Goal: Information Seeking & Learning: Learn about a topic

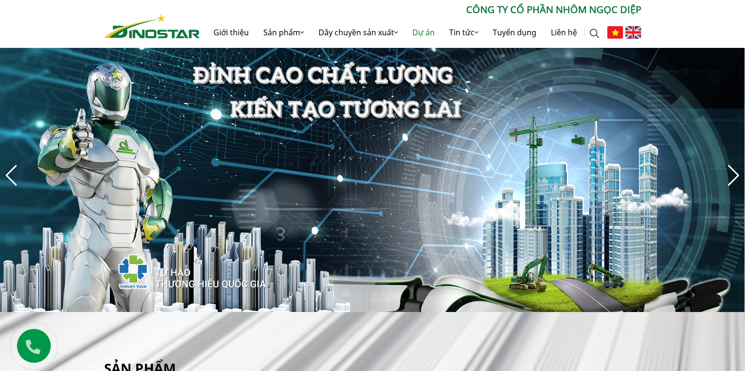
click at [413, 32] on link "Dự án" at bounding box center [423, 32] width 37 height 31
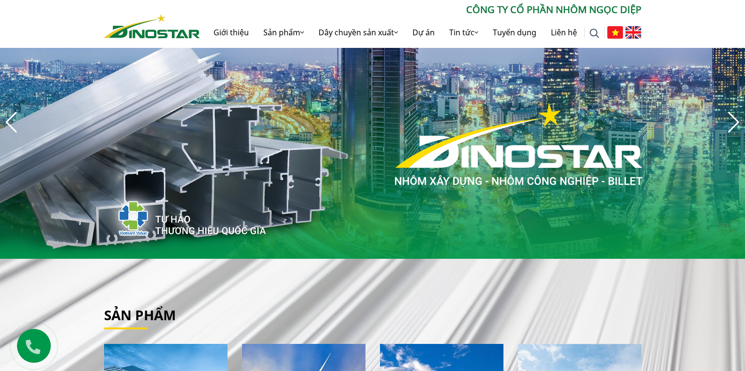
scroll to position [179, 0]
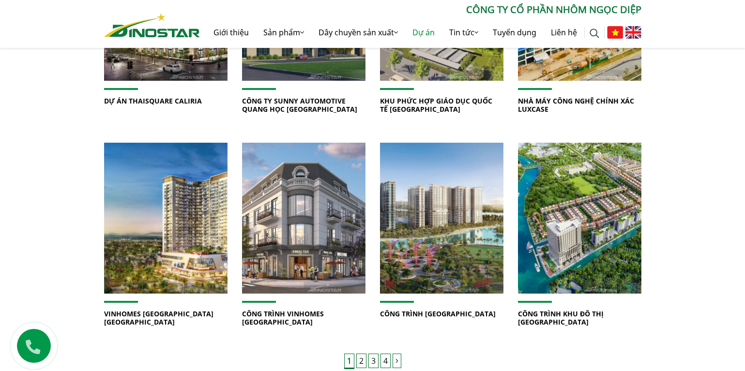
scroll to position [630, 0]
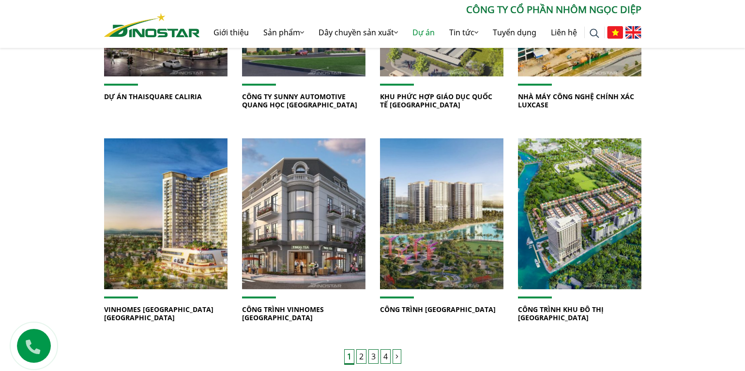
click at [364, 350] on link "2" at bounding box center [361, 357] width 10 height 15
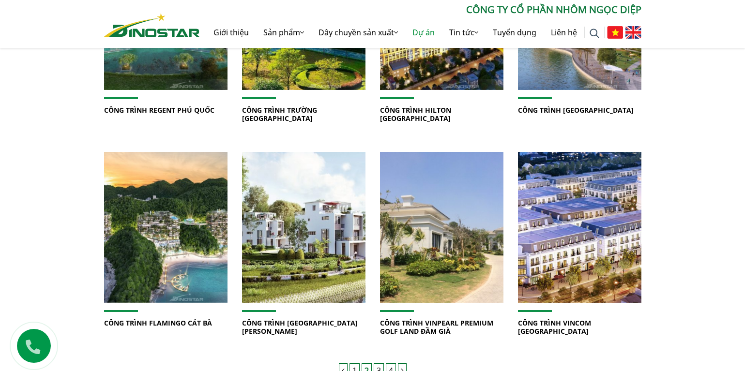
scroll to position [630, 0]
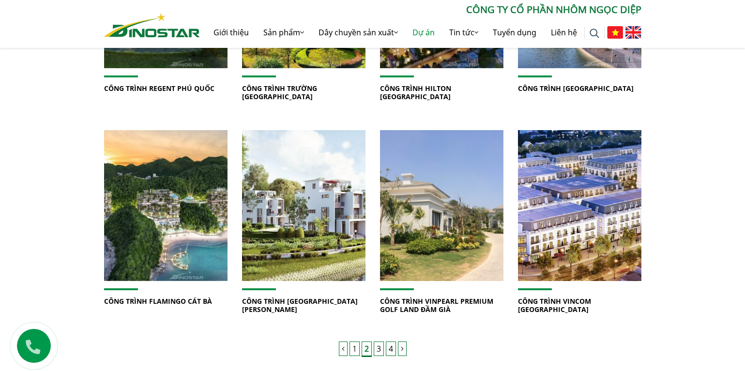
click at [378, 350] on link "3" at bounding box center [379, 349] width 10 height 15
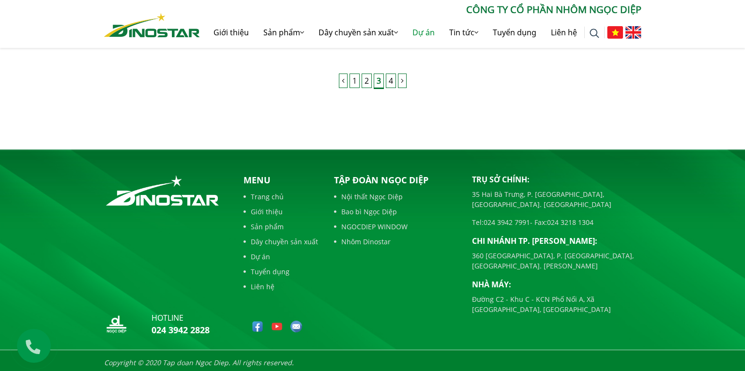
scroll to position [910, 0]
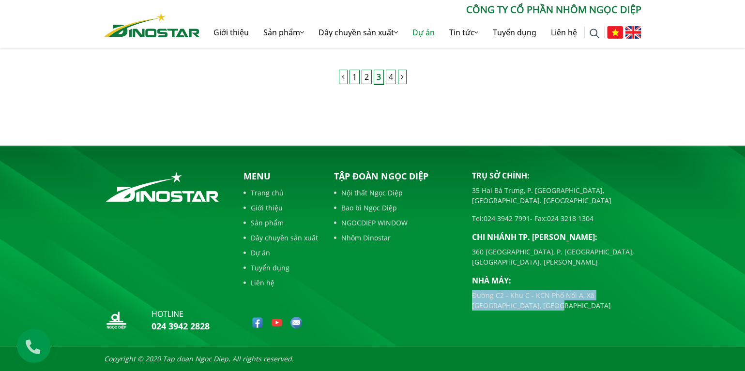
drag, startPoint x: 473, startPoint y: 278, endPoint x: 534, endPoint y: 284, distance: 60.9
click at [534, 291] on p "Đường C2 - Khu C - KCN Phố Nối A, Xã [GEOGRAPHIC_DATA], [GEOGRAPHIC_DATA]" at bounding box center [557, 301] width 170 height 20
copy p "Đường C2 - Khu C - KCN Phố Nối A, Xã [GEOGRAPHIC_DATA], [GEOGRAPHIC_DATA]"
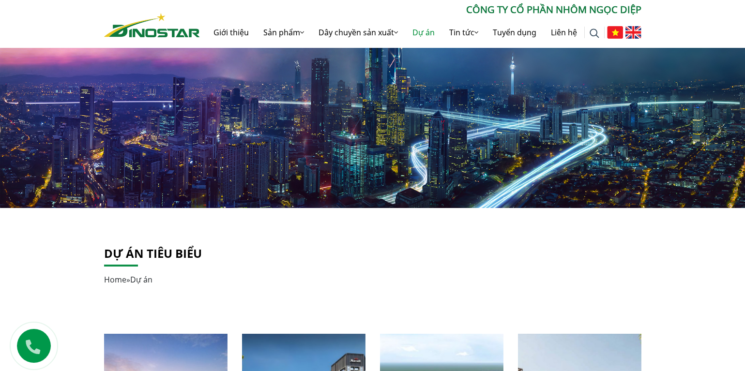
click at [115, 278] on link "Home" at bounding box center [115, 280] width 22 height 11
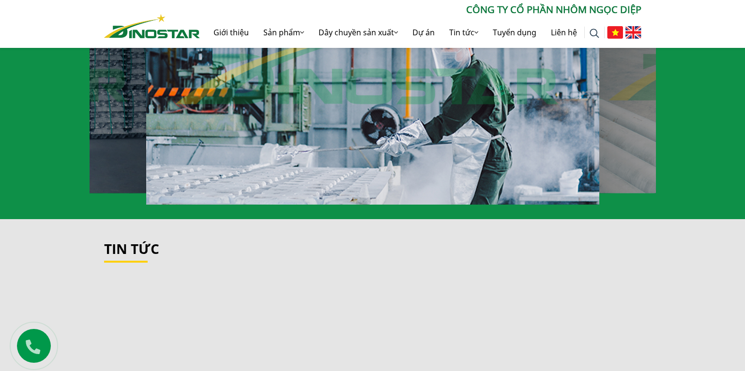
scroll to position [969, 0]
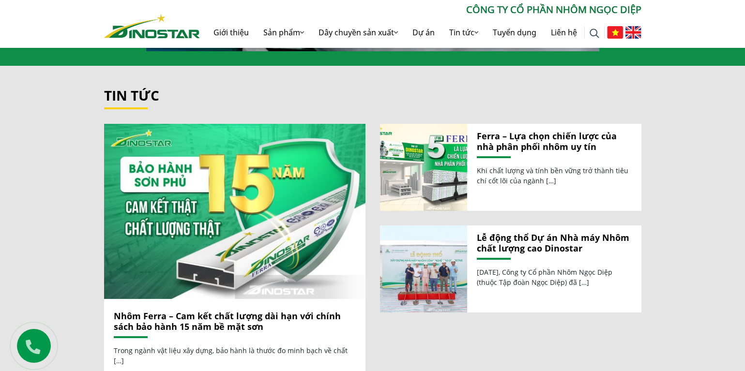
click at [522, 235] on link "Lễ động thổ Dự án Nhà máy Nhôm chất lượng cao Dinostar" at bounding box center [554, 243] width 155 height 21
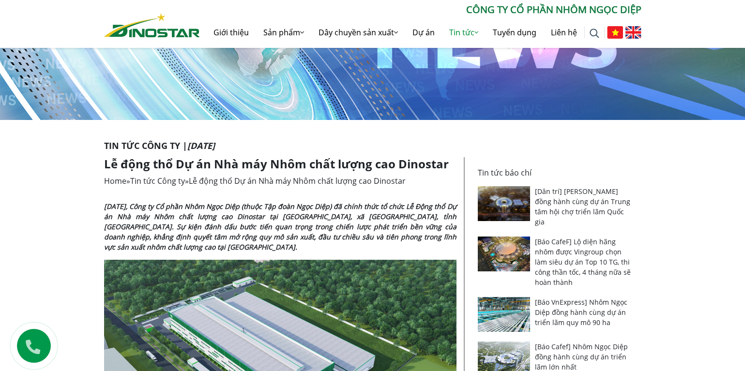
scroll to position [97, 0]
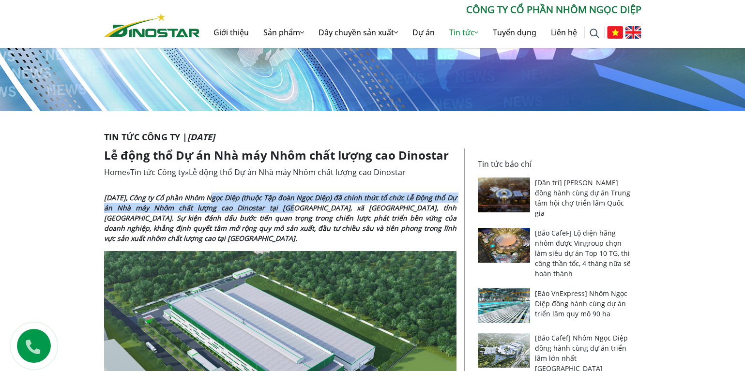
drag, startPoint x: 205, startPoint y: 200, endPoint x: 344, endPoint y: 209, distance: 139.3
click at [308, 208] on strong "Ngày 9/8/2025, Công ty Cổ phần Nhôm Ngọc Diệp (thuộc Tập đoàn Ngọc Diệp) đã chí…" at bounding box center [280, 218] width 353 height 50
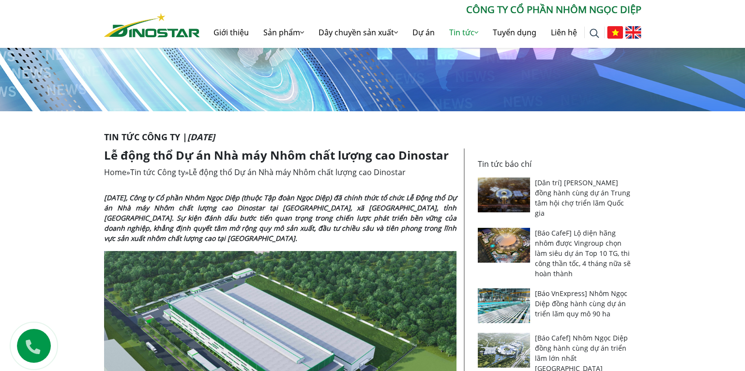
click at [357, 208] on strong "Ngày 9/8/2025, Công ty Cổ phần Nhôm Ngọc Diệp (thuộc Tập đoàn Ngọc Diệp) đã chí…" at bounding box center [280, 218] width 353 height 50
drag, startPoint x: 270, startPoint y: 220, endPoint x: 343, endPoint y: 219, distance: 73.1
click at [310, 219] on strong "Ngày 9/8/2025, Công ty Cổ phần Nhôm Ngọc Diệp (thuộc Tập đoàn Ngọc Diệp) đã chí…" at bounding box center [280, 218] width 353 height 50
click at [376, 220] on strong "Ngày 9/8/2025, Công ty Cổ phần Nhôm Ngọc Diệp (thuộc Tập đoàn Ngọc Diệp) đã chí…" at bounding box center [280, 218] width 353 height 50
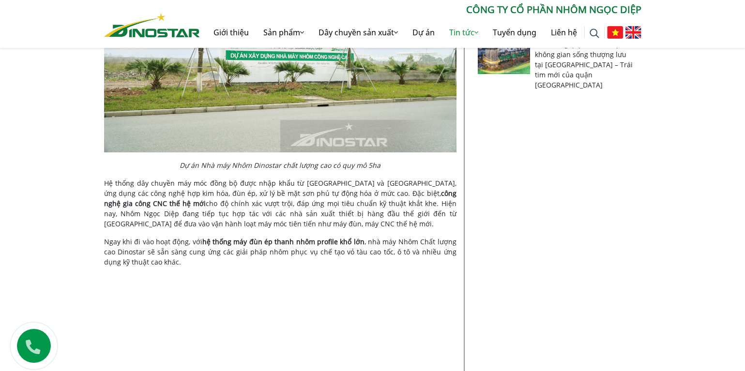
scroll to position [726, 0]
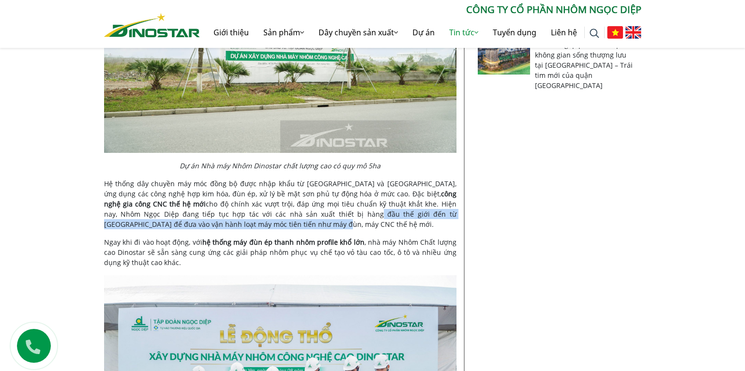
drag, startPoint x: 182, startPoint y: 222, endPoint x: 252, endPoint y: 219, distance: 70.3
click at [249, 218] on p "Hệ thống dây chuyền máy móc đồng bộ được nhập khẩu từ châu Âu và Nhật Bản, ứng …" at bounding box center [280, 204] width 353 height 51
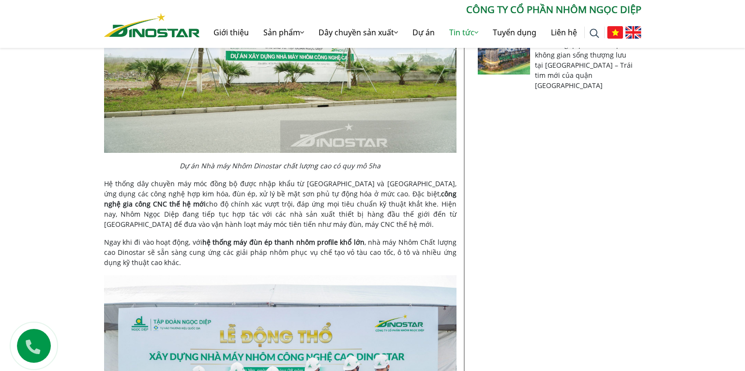
click at [310, 231] on div "Ngày 9/8/2025, Công ty Cổ phần Nhôm Ngọc Diệp (thuộc Tập đoàn Ngọc Diệp) đã chí…" at bounding box center [280, 287] width 353 height 1449
drag, startPoint x: 201, startPoint y: 218, endPoint x: 283, endPoint y: 221, distance: 81.9
click at [226, 216] on p "Hệ thống dây chuyền máy móc đồng bộ được nhập khẩu từ châu Âu và Nhật Bản, ứng …" at bounding box center [280, 204] width 353 height 51
click at [287, 222] on p "Hệ thống dây chuyền máy móc đồng bộ được nhập khẩu từ châu Âu và Nhật Bản, ứng …" at bounding box center [280, 204] width 353 height 51
drag, startPoint x: 122, startPoint y: 226, endPoint x: 162, endPoint y: 222, distance: 39.9
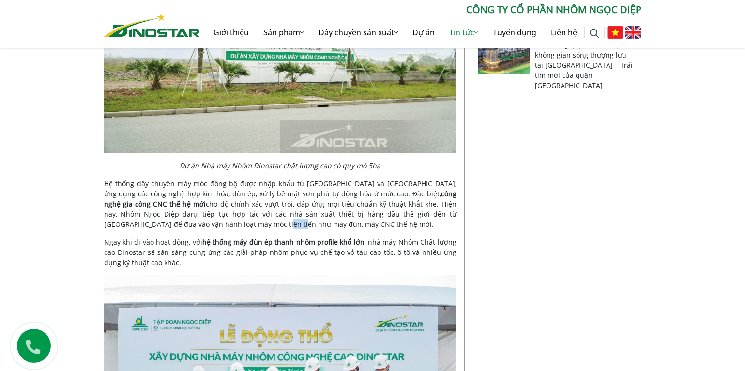
click at [148, 223] on p "Hệ thống dây chuyền máy móc đồng bộ được nhập khẩu từ châu Âu và Nhật Bản, ứng …" at bounding box center [280, 204] width 353 height 51
click at [169, 222] on p "Hệ thống dây chuyền máy móc đồng bộ được nhập khẩu từ châu Âu và Nhật Bản, ứng …" at bounding box center [280, 204] width 353 height 51
drag, startPoint x: 141, startPoint y: 244, endPoint x: 232, endPoint y: 248, distance: 91.2
click at [189, 243] on p "Ngay khi đi vào hoạt động, với hệ thống máy đùn ép thanh nhôm profile khổ lớn ,…" at bounding box center [280, 252] width 353 height 31
click at [262, 249] on p "Ngay khi đi vào hoạt động, với hệ thống máy đùn ép thanh nhôm profile khổ lớn ,…" at bounding box center [280, 252] width 353 height 31
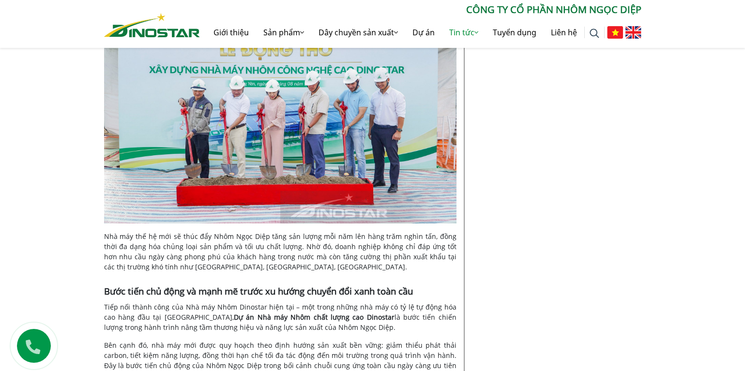
scroll to position [1017, 0]
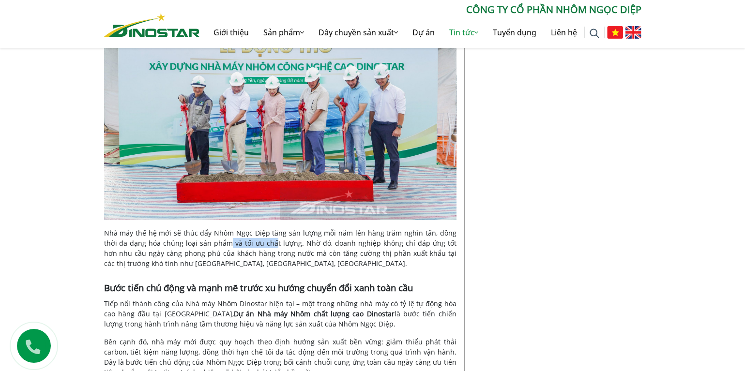
drag, startPoint x: 214, startPoint y: 244, endPoint x: 366, endPoint y: 261, distance: 153.1
click at [267, 244] on p "Nhà máy thế hệ mới sẽ thúc đẩy Nhôm Ngọc Diệp tăng sản lượng mỗi năm lên hàng t…" at bounding box center [280, 248] width 353 height 41
click at [379, 263] on p "Nhà máy thế hệ mới sẽ thúc đẩy Nhôm Ngọc Diệp tăng sản lượng mỗi năm lên hàng t…" at bounding box center [280, 248] width 353 height 41
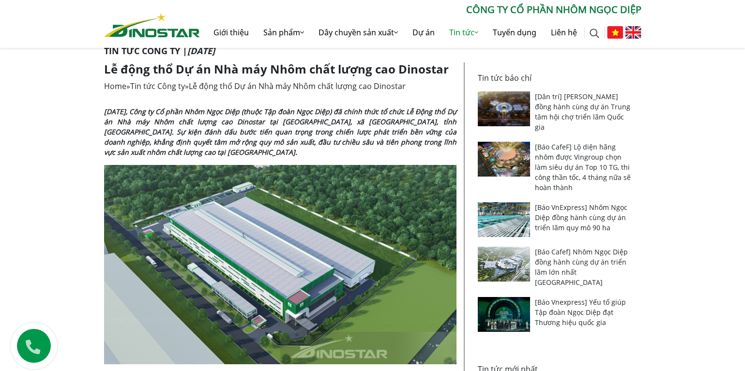
scroll to position [194, 0]
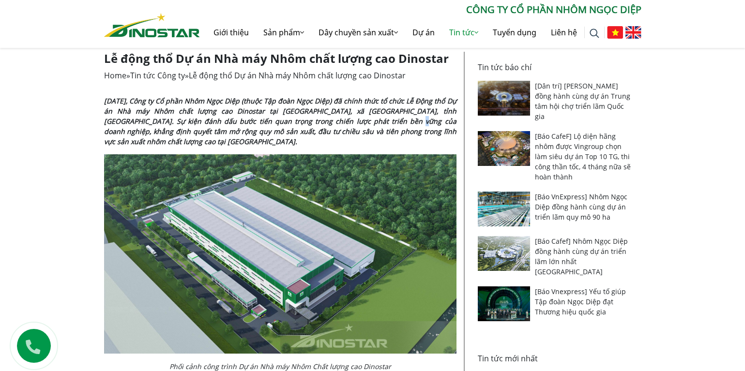
drag, startPoint x: 362, startPoint y: 123, endPoint x: 375, endPoint y: 124, distance: 13.2
click at [371, 124] on strong "Ngày 9/8/2025, Công ty Cổ phần Nhôm Ngọc Diệp (thuộc Tập đoàn Ngọc Diệp) đã chí…" at bounding box center [280, 121] width 353 height 50
click at [227, 119] on strong "Ngày 9/8/2025, Công ty Cổ phần Nhôm Ngọc Diệp (thuộc Tập đoàn Ngọc Diệp) đã chí…" at bounding box center [280, 121] width 353 height 50
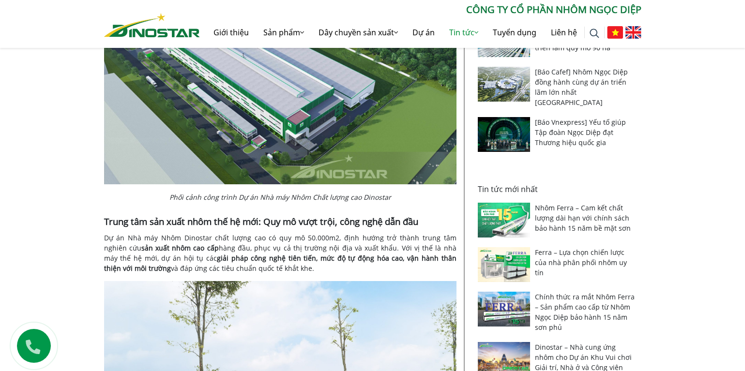
scroll to position [387, 0]
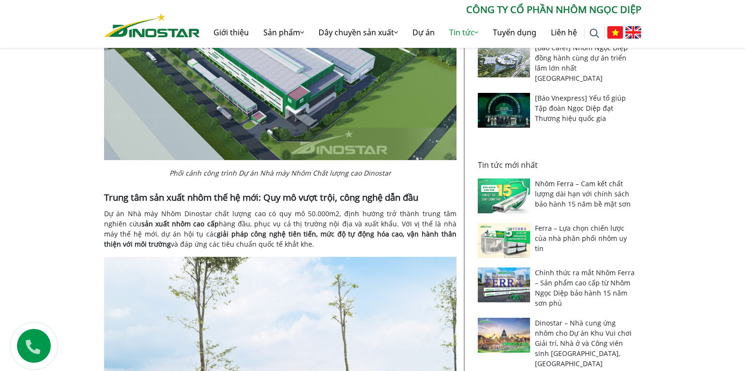
drag, startPoint x: 268, startPoint y: 233, endPoint x: 297, endPoint y: 236, distance: 29.2
click at [271, 233] on strong "giải pháp công nghệ tiên tiến, mức độ tự động hóa cao, vận hành thân thiện với …" at bounding box center [280, 239] width 353 height 19
click at [302, 237] on strong "giải pháp công nghệ tiên tiến, mức độ tự động hóa cao, vận hành thân thiện với …" at bounding box center [280, 239] width 353 height 19
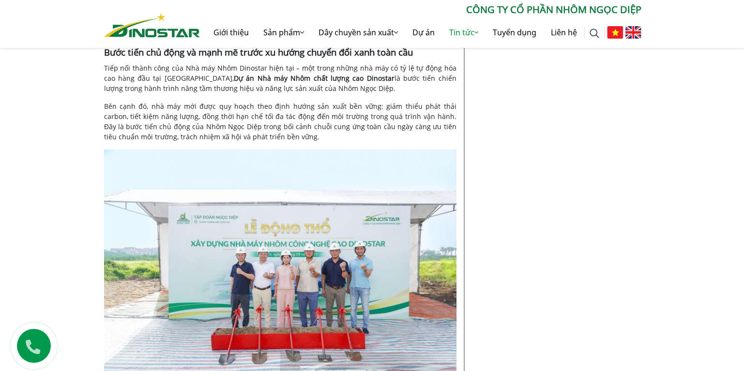
scroll to position [1253, 0]
drag, startPoint x: 261, startPoint y: 127, endPoint x: 316, endPoint y: 127, distance: 54.7
click at [312, 126] on p "Bên cạnh đó, nhà máy mới được quy hoạch theo định hướng sản xuất bền vững: giảm…" at bounding box center [280, 121] width 353 height 41
click at [362, 132] on p "Bên cạnh đó, nhà máy mới được quy hoạch theo định hướng sản xuất bền vững: giảm…" at bounding box center [280, 121] width 353 height 41
click at [566, 36] on link "Liên hệ" at bounding box center [564, 32] width 41 height 31
